Goal: Task Accomplishment & Management: Complete application form

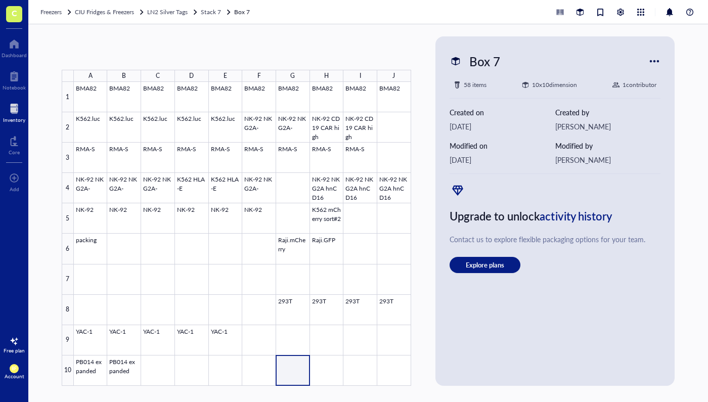
click at [295, 371] on div at bounding box center [242, 234] width 337 height 304
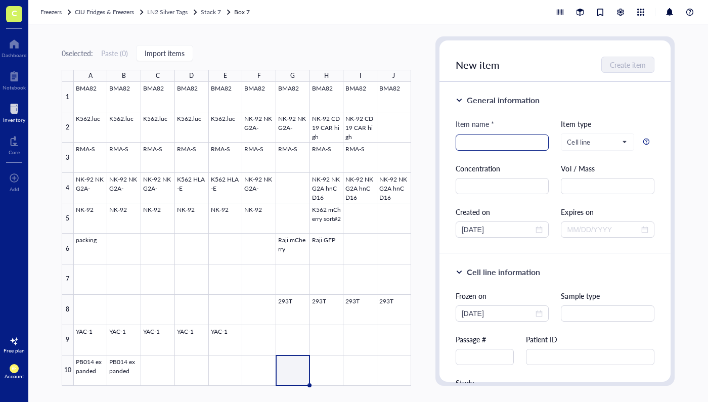
click at [492, 145] on input "search" at bounding box center [502, 142] width 81 height 15
drag, startPoint x: 539, startPoint y: 144, endPoint x: 451, endPoint y: 143, distance: 88.5
click at [451, 143] on div "General information Item name * NK-92 CD19 CAR high NK-92 CD19 CAR high Item ty…" at bounding box center [555, 168] width 232 height 172
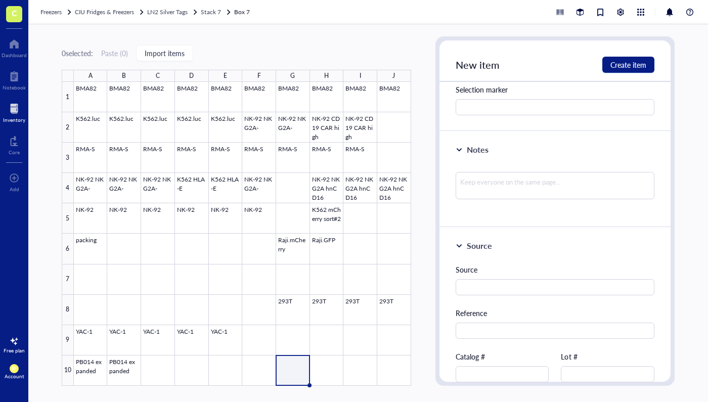
scroll to position [347, 0]
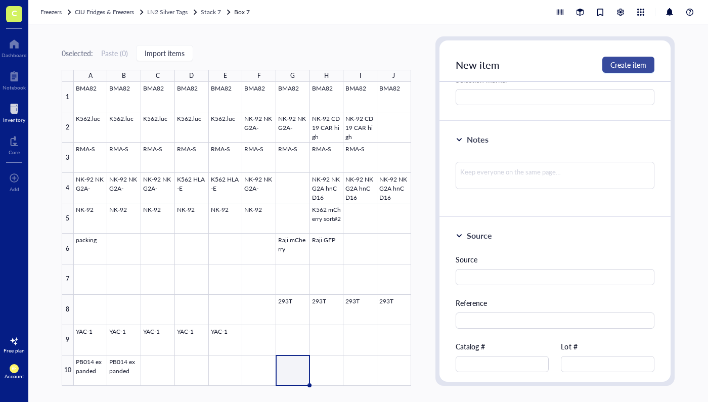
type input "NK-92 CD19 CAR high"
click at [630, 65] on span "Create item" at bounding box center [628, 65] width 36 height 8
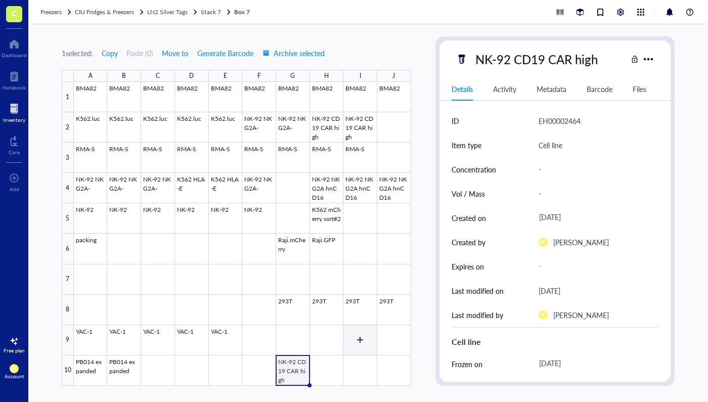
click at [334, 366] on div at bounding box center [242, 234] width 337 height 304
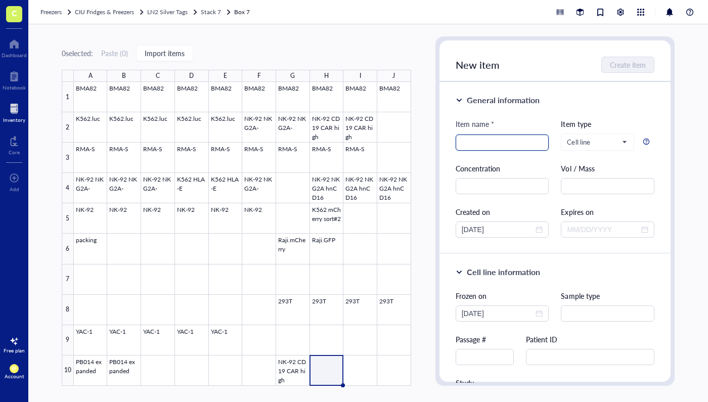
click at [487, 144] on input "search" at bounding box center [502, 142] width 81 height 15
paste input "NK-92 CD19 CAR high"
type input "NK-92 CD19 CAR high"
click at [614, 61] on span "Create item" at bounding box center [628, 65] width 36 height 8
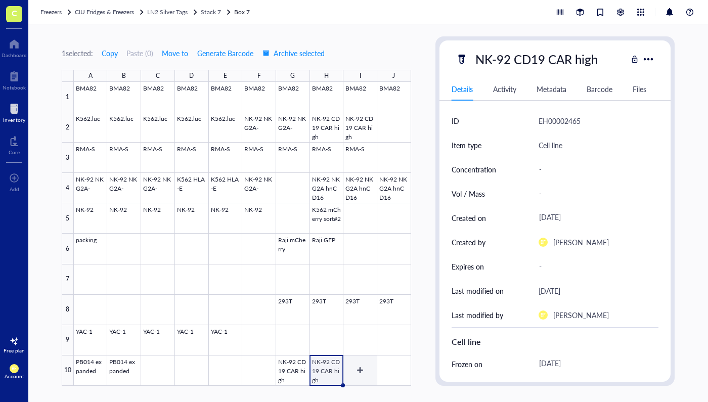
click at [365, 367] on div at bounding box center [242, 234] width 337 height 304
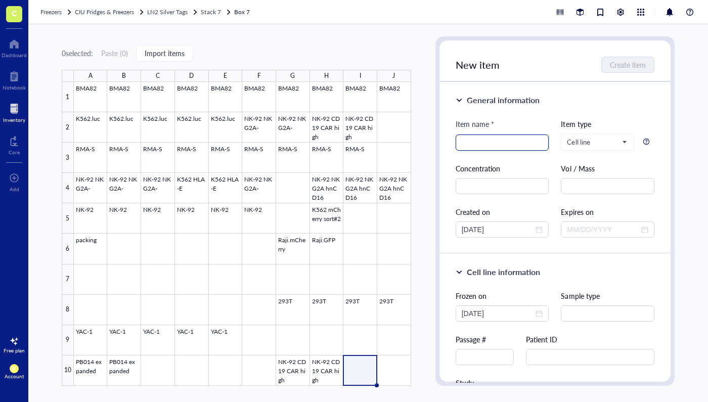
click at [485, 147] on input "search" at bounding box center [502, 142] width 81 height 15
paste input "NK-92 CD19 CAR high"
type input "NK-92 CD19 CAR high"
click at [620, 61] on span "Create item" at bounding box center [628, 65] width 36 height 8
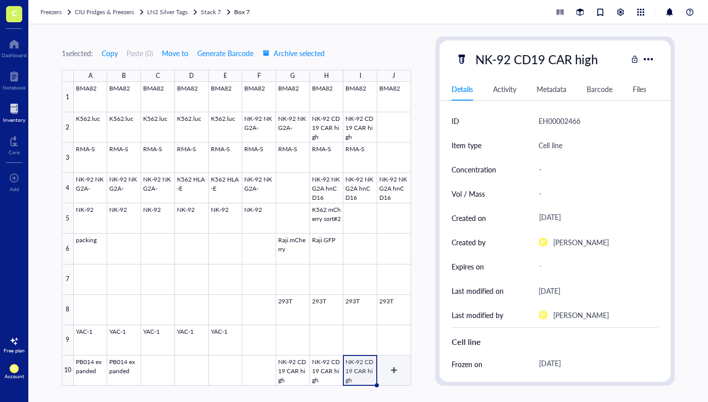
click at [395, 372] on div at bounding box center [242, 234] width 337 height 304
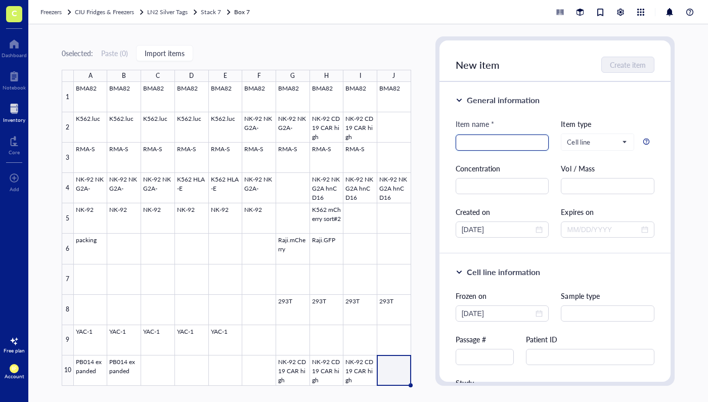
click at [466, 146] on input "search" at bounding box center [502, 142] width 81 height 15
paste input "NK-92 CD19 CAR high"
type input "NK-92 CD19 CAR high"
click at [637, 61] on span "Create item" at bounding box center [628, 65] width 36 height 8
